Goal: Task Accomplishment & Management: Complete application form

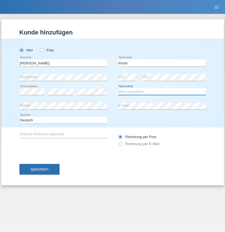
select select "RO"
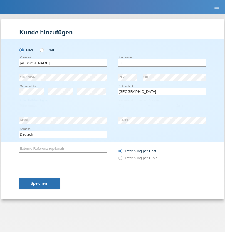
select select "C"
select select "29"
select select "02"
select select "2021"
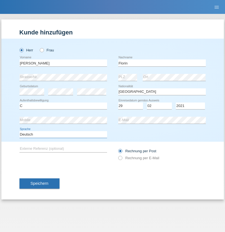
select select "en"
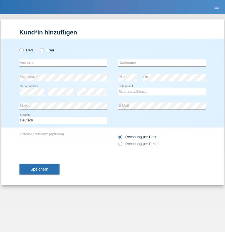
radio input "true"
click at [63, 63] on input "text" at bounding box center [63, 63] width 88 height 7
type input "Ruth"
click at [162, 63] on input "text" at bounding box center [162, 63] width 88 height 7
type input "Krebs"
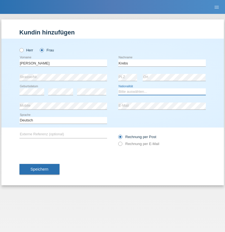
select select "CH"
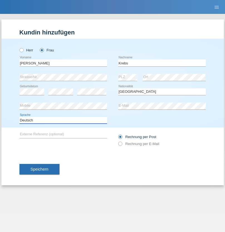
select select "en"
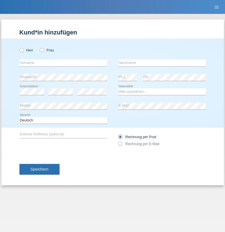
radio input "true"
click at [63, 63] on input "text" at bounding box center [63, 63] width 88 height 7
type input "Qovanaj"
click at [162, 63] on input "text" at bounding box center [162, 63] width 88 height 7
type input "Shaban"
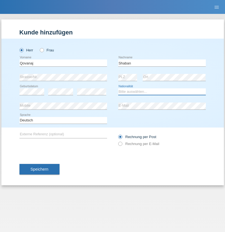
select select "CH"
radio input "true"
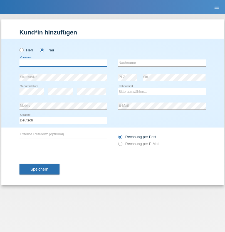
click at [63, 63] on input "text" at bounding box center [63, 63] width 88 height 7
type input "Brigitte"
click at [162, 63] on input "text" at bounding box center [162, 63] width 88 height 7
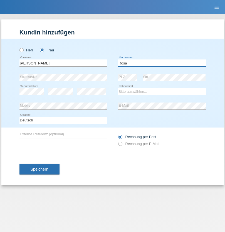
type input "Rosa"
select select "CH"
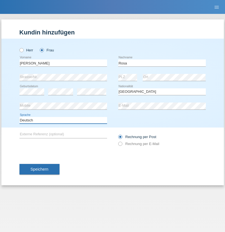
select select "en"
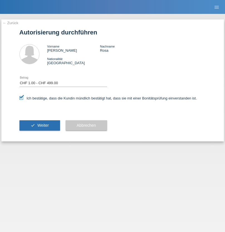
select select "1"
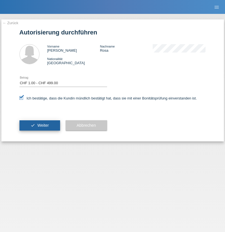
click at [40, 126] on span "Weiter" at bounding box center [42, 125] width 11 height 4
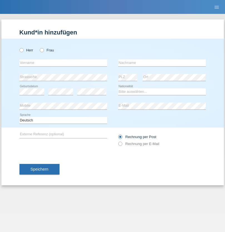
radio input "true"
click at [63, 63] on input "text" at bounding box center [63, 63] width 88 height 7
type input "[PERSON_NAME]"
click at [162, 63] on input "text" at bounding box center [162, 63] width 88 height 7
type input "Maeder"
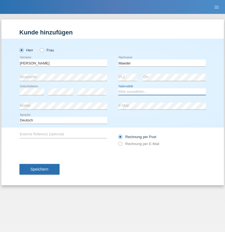
select select "CH"
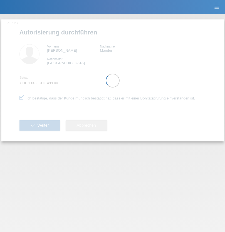
select select "1"
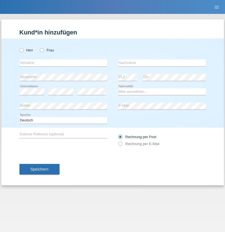
radio input "true"
click at [63, 63] on input "text" at bounding box center [63, 63] width 88 height 7
type input "Nrec"
click at [162, 63] on input "text" at bounding box center [162, 63] width 88 height 7
type input "[PERSON_NAME]"
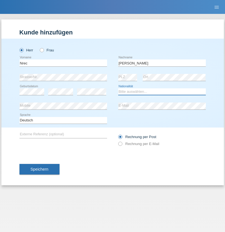
select select "XK"
select select "C"
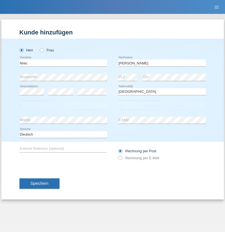
select select "27"
select select "08"
select select "1997"
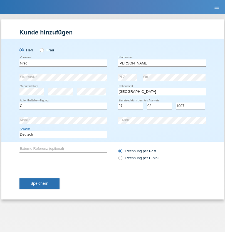
select select "en"
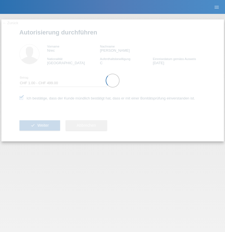
select select "1"
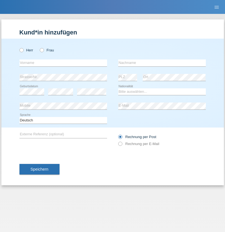
radio input "true"
click at [63, 63] on input "text" at bounding box center [63, 63] width 88 height 7
type input "Marian"
click at [162, 63] on input "text" at bounding box center [162, 63] width 88 height 7
type input "Matusa"
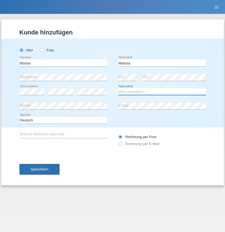
select select "RO"
select select "C"
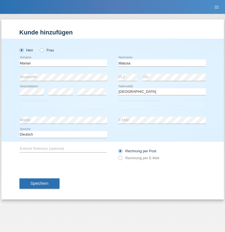
select select "01"
select select "06"
select select "2016"
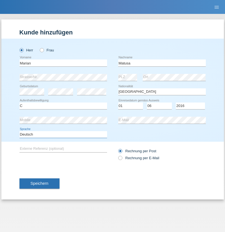
select select "en"
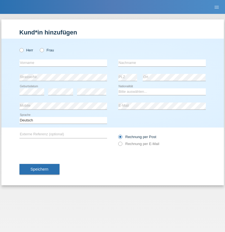
radio input "true"
click at [63, 63] on input "text" at bounding box center [63, 63] width 88 height 7
type input "Marco"
click at [162, 63] on input "text" at bounding box center [162, 63] width 88 height 7
type input "Weinlein"
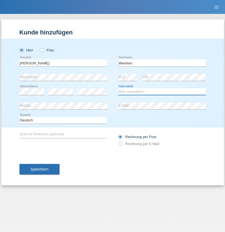
select select "CH"
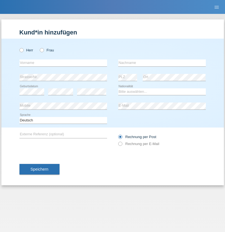
radio input "true"
click at [63, 63] on input "text" at bounding box center [63, 63] width 88 height 7
type input "Jashari lmeri"
click at [162, 63] on input "text" at bounding box center [162, 63] width 88 height 7
type input "Rabije"
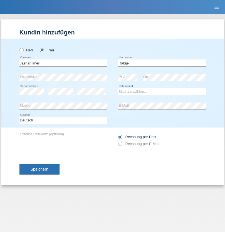
select select "CH"
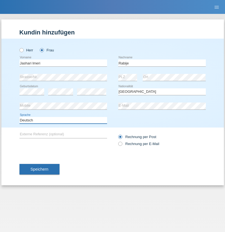
select select "en"
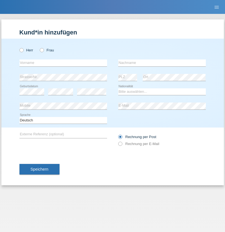
radio input "true"
click at [63, 63] on input "text" at bounding box center [63, 63] width 88 height 7
type input "firat"
click at [162, 63] on input "text" at bounding box center [162, 63] width 88 height 7
type input "kara"
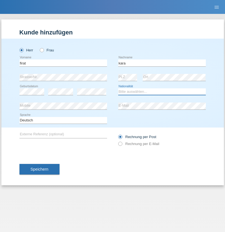
select select "CH"
radio input "true"
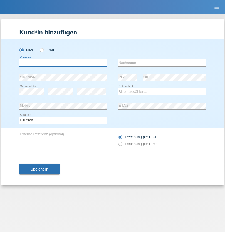
click at [63, 63] on input "text" at bounding box center [63, 63] width 88 height 7
type input "Gigov"
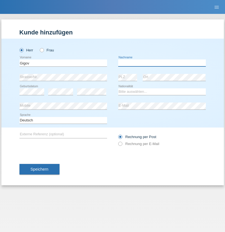
click at [162, 63] on input "text" at bounding box center [162, 63] width 88 height 7
type input "Zhan"
select select "BG"
select select "C"
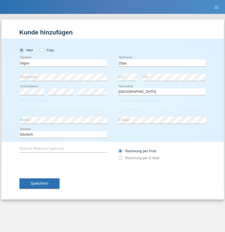
select select "23"
select select "10"
select select "2021"
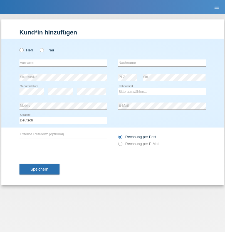
radio input "true"
click at [63, 63] on input "text" at bounding box center [63, 63] width 88 height 7
type input "Amand"
click at [162, 63] on input "text" at bounding box center [162, 63] width 88 height 7
type input "Pires"
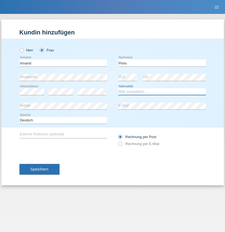
select select "CH"
radio input "true"
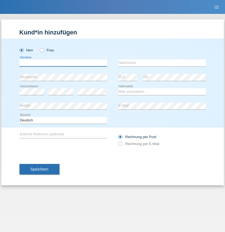
click at [63, 63] on input "text" at bounding box center [63, 63] width 88 height 7
type input "[PERSON_NAME]"
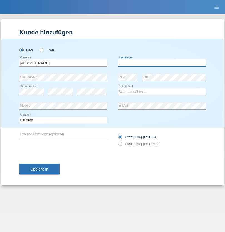
click at [162, 63] on input "text" at bounding box center [162, 63] width 88 height 7
type input "Saidi"
select select "CH"
radio input "true"
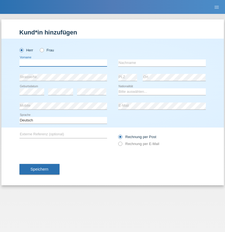
click at [63, 63] on input "text" at bounding box center [63, 63] width 88 height 7
type input "Matusa"
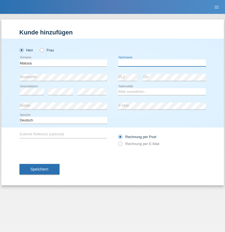
click at [162, 63] on input "text" at bounding box center [162, 63] width 88 height 7
type input "[PERSON_NAME]"
select select "OM"
select select "C"
select select "01"
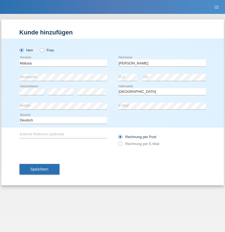
select select "06"
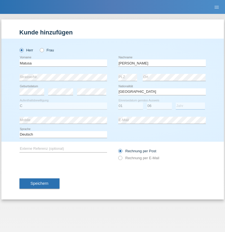
select select "2016"
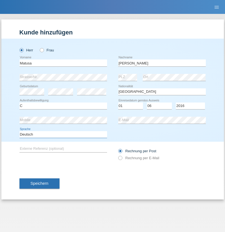
select select "en"
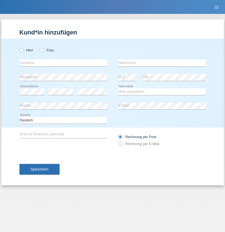
radio input "true"
click at [63, 63] on input "text" at bounding box center [63, 63] width 88 height 7
type input "Edinson Maurício"
click at [162, 63] on input "text" at bounding box center [162, 63] width 88 height 7
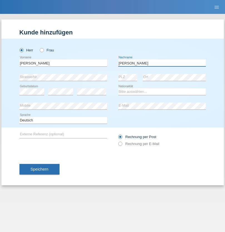
type input "Branquinho Alexander"
select select "PT"
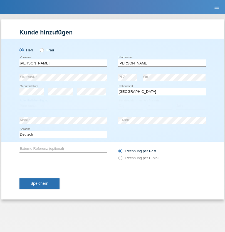
select select "C"
select select "23"
select select "08"
select select "2021"
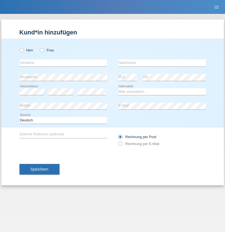
radio input "true"
click at [63, 63] on input "text" at bounding box center [63, 63] width 88 height 7
type input "[PERSON_NAME]"
click at [162, 63] on input "text" at bounding box center [162, 63] width 88 height 7
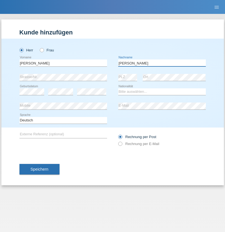
type input "[PERSON_NAME]"
select select "CH"
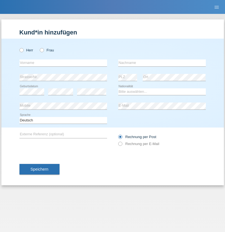
radio input "true"
click at [63, 63] on input "text" at bounding box center [63, 63] width 88 height 7
type input "Szilvia"
click at [162, 63] on input "text" at bounding box center [162, 63] width 88 height 7
type input "Olakh"
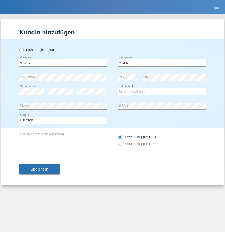
select select "UA"
select select "C"
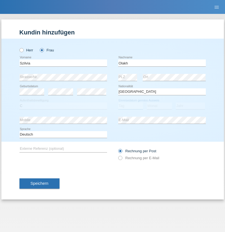
select select "15"
select select "09"
select select "2021"
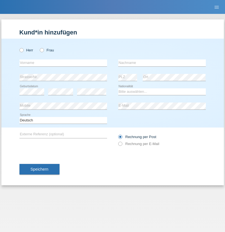
radio input "true"
click at [63, 63] on input "text" at bounding box center [63, 63] width 88 height 7
type input "Asrit"
click at [162, 63] on input "text" at bounding box center [162, 63] width 88 height 7
type input "Kupa"
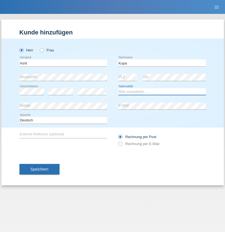
select select "MK"
select select "C"
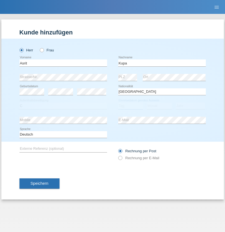
select select "27"
select select "05"
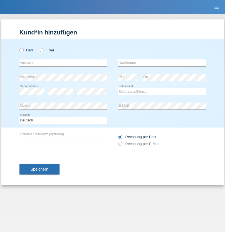
radio input "true"
click at [63, 63] on input "text" at bounding box center [63, 63] width 88 height 7
type input "Ibrahim"
click at [162, 63] on input "text" at bounding box center [162, 63] width 88 height 7
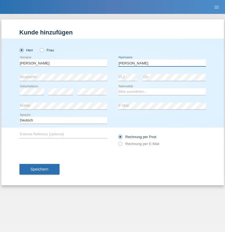
type input "Abbas"
select select "SY"
select select "C"
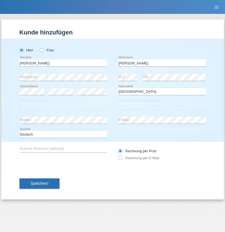
select select "15"
select select "09"
select select "2021"
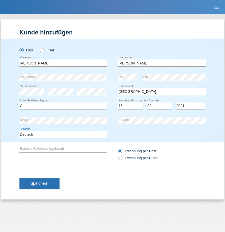
select select "en"
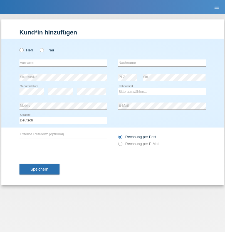
radio input "true"
select select "CH"
radio input "true"
click at [63, 63] on input "text" at bounding box center [63, 63] width 88 height 7
type input "[PERSON_NAME]"
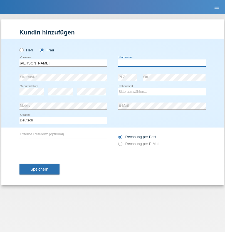
click at [162, 63] on input "text" at bounding box center [162, 63] width 88 height 7
type input "Bacic"
select select "CH"
